Goal: Transaction & Acquisition: Purchase product/service

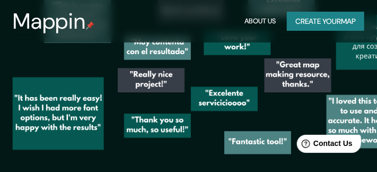
scroll to position [2342, 0]
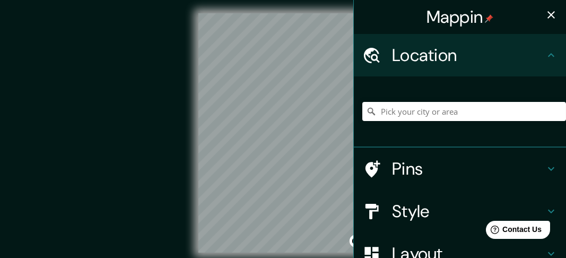
drag, startPoint x: 364, startPoint y: 0, endPoint x: 182, endPoint y: 151, distance: 235.9
click at [182, 151] on div "© Mapbox © OpenStreetMap Improve this map" at bounding box center [283, 133] width 510 height 232
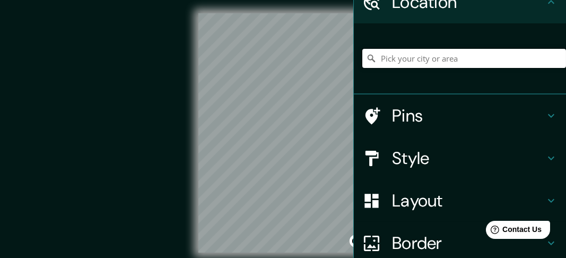
click at [382, 68] on input "Pick your city or area" at bounding box center [464, 58] width 204 height 19
paste input "-34.584412007221204, -58.44298845032909"
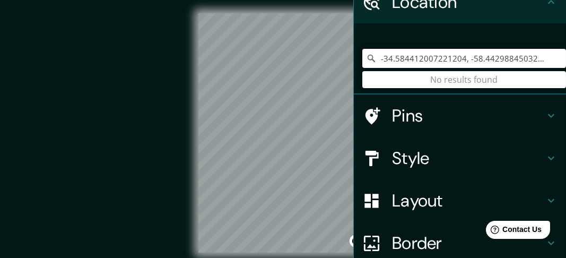
type input "-34.584412007221204, -58.44298845032909"
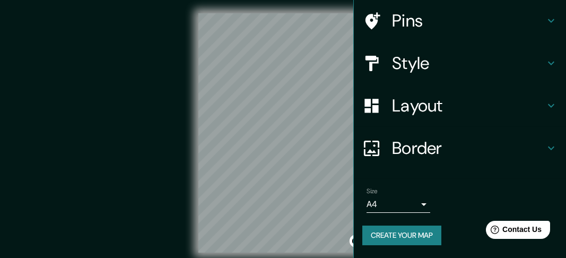
scroll to position [159, 0]
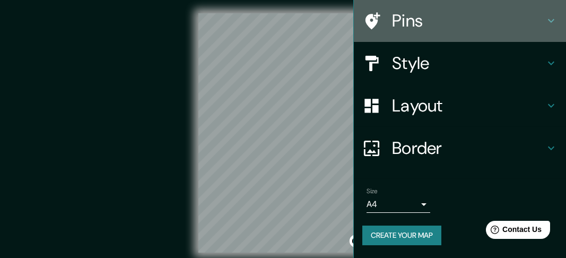
click at [382, 31] on h4 "Pins" at bounding box center [468, 20] width 153 height 21
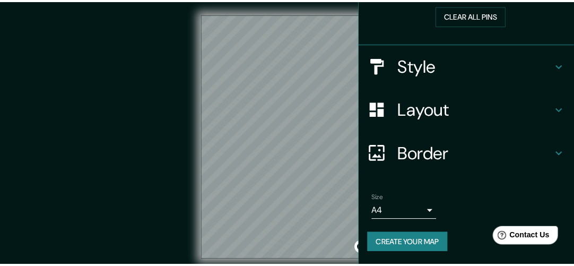
scroll to position [303, 0]
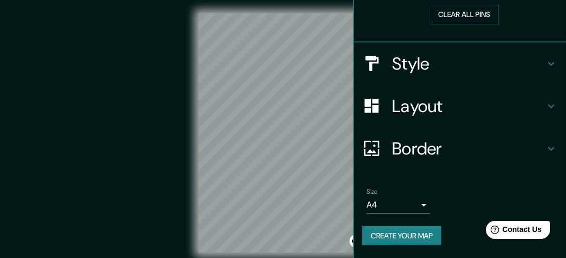
click at [382, 177] on body "Mappin Location [GEOGRAPHIC_DATA] No results found Pins Clear all pins Style La…" at bounding box center [283, 129] width 566 height 258
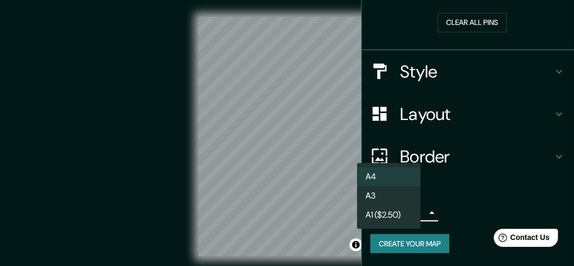
click at [382, 177] on li "A3" at bounding box center [389, 195] width 64 height 19
type input "a4"
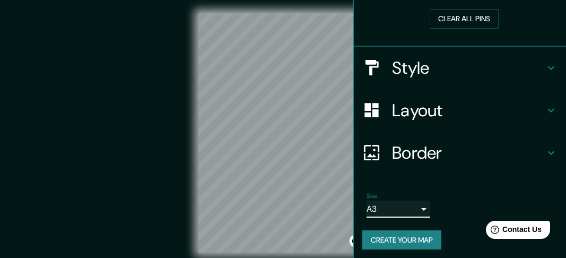
scroll to position [0, 0]
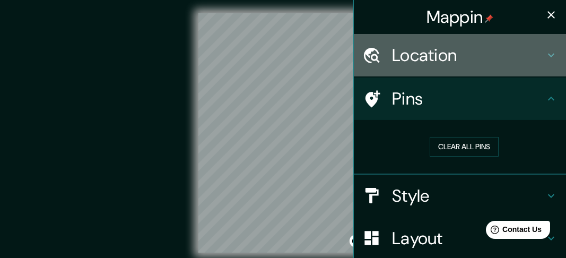
click at [382, 62] on h4 "Location" at bounding box center [468, 55] width 153 height 21
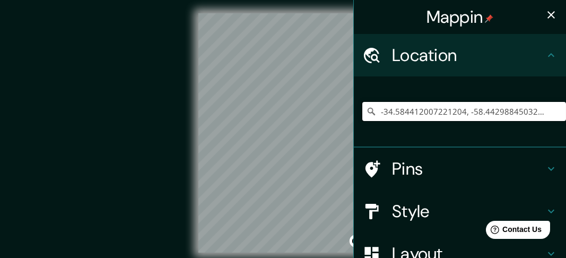
click at [382, 121] on input "-34.584412007221204, -58.44298845032909" at bounding box center [464, 111] width 204 height 19
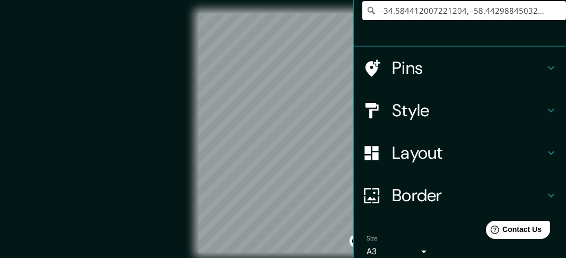
scroll to position [212, 0]
